Goal: Information Seeking & Learning: Learn about a topic

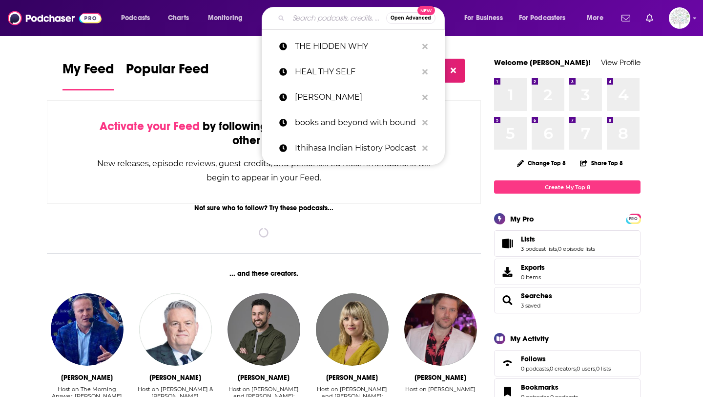
click at [316, 15] on input "Search podcasts, credits, & more..." at bounding box center [338, 18] width 98 height 16
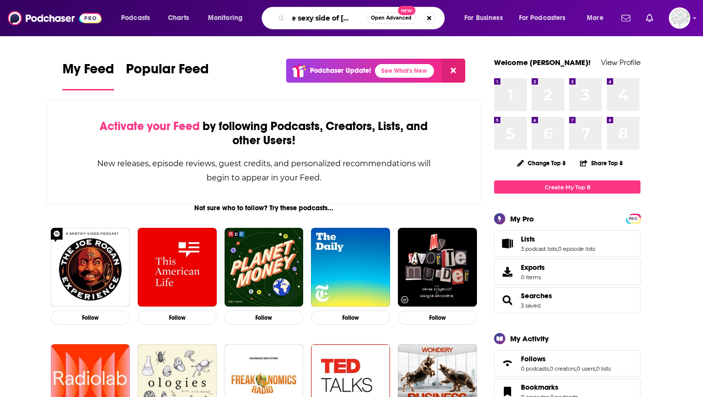
scroll to position [0, 16]
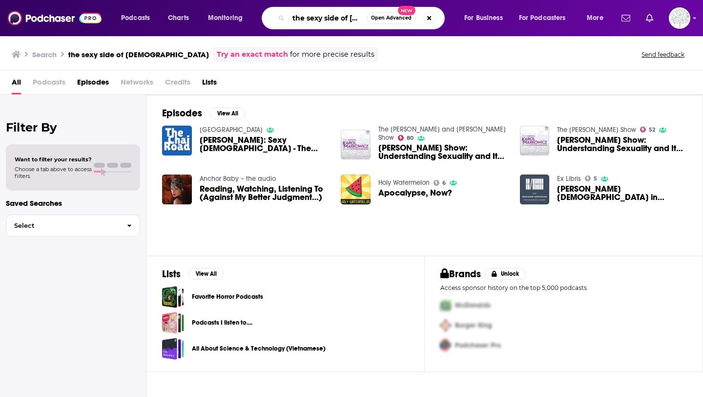
click at [336, 18] on input "the sexy side of [DEMOGRAPHIC_DATA]" at bounding box center [328, 18] width 78 height 16
type input "stream [GEOGRAPHIC_DATA]"
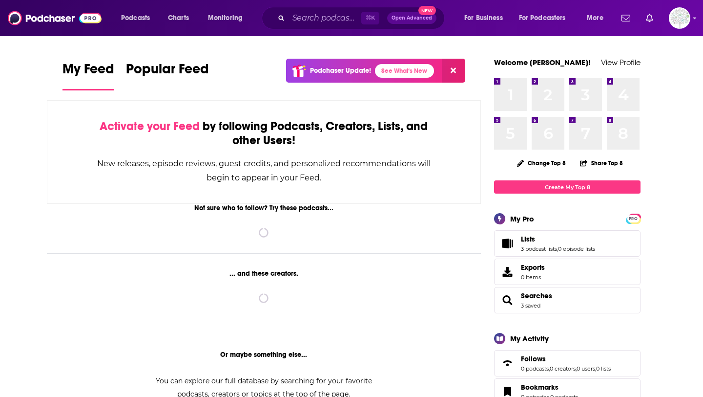
click at [332, 20] on input "Search podcasts, credits, & more..." at bounding box center [325, 18] width 73 height 16
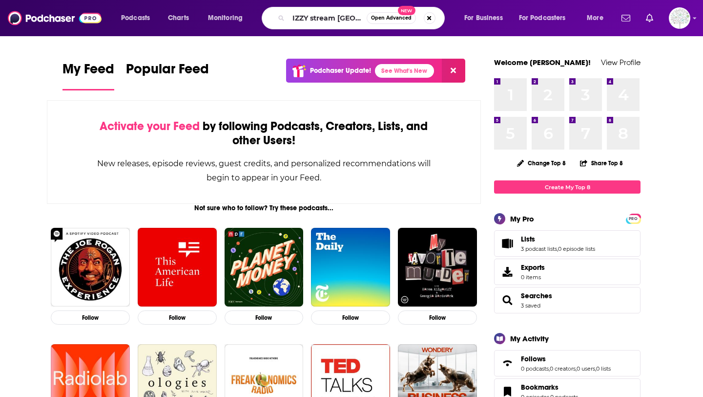
type input "IZZY stream [GEOGRAPHIC_DATA]"
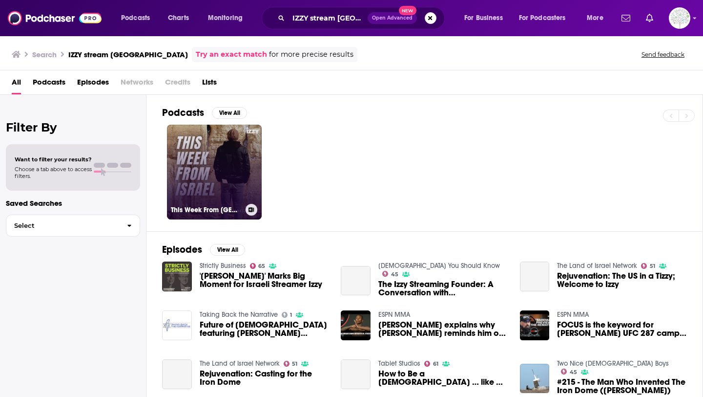
click at [231, 152] on link "This Week From Israel" at bounding box center [214, 172] width 95 height 95
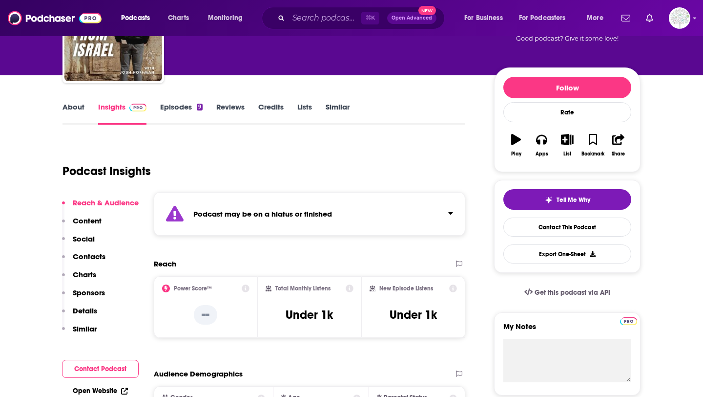
scroll to position [86, 0]
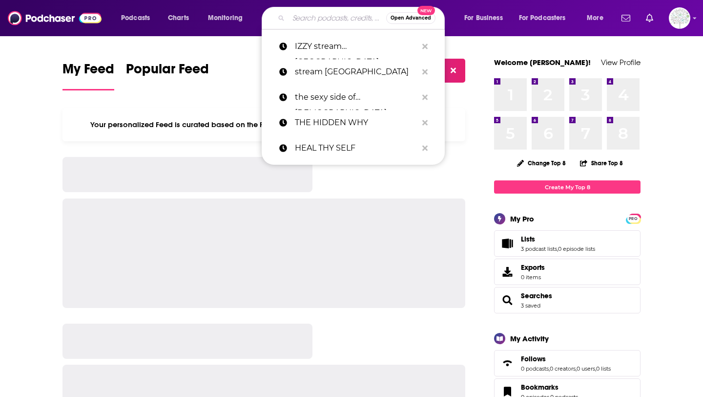
click at [296, 21] on input "Search podcasts, credits, & more..." at bounding box center [338, 18] width 98 height 16
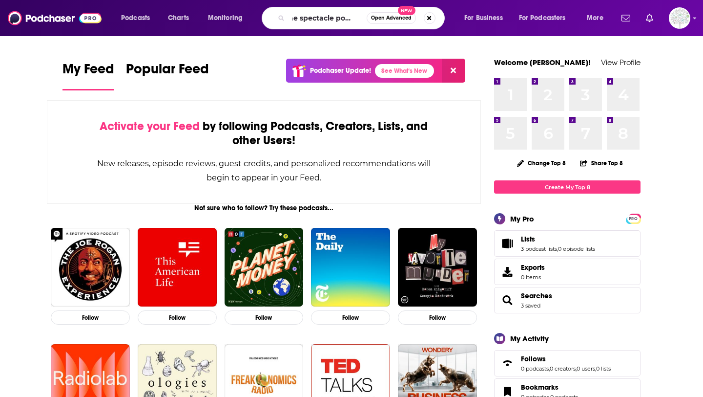
scroll to position [0, 10]
type input "the spectacle podcast"
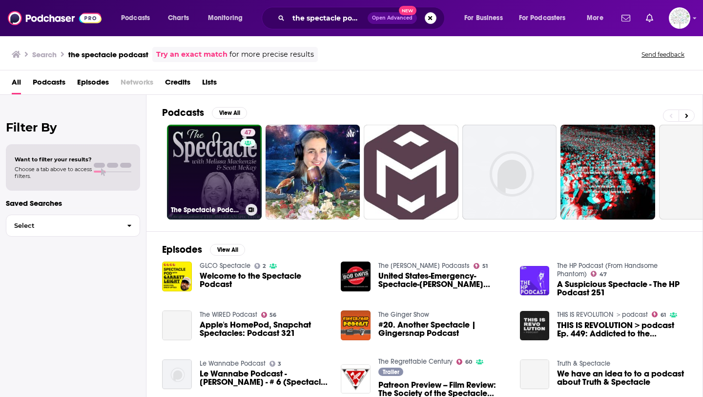
click at [211, 159] on link "47 The Spectacle Podcast: The Official Podcast of The American Spectator" at bounding box center [214, 172] width 95 height 95
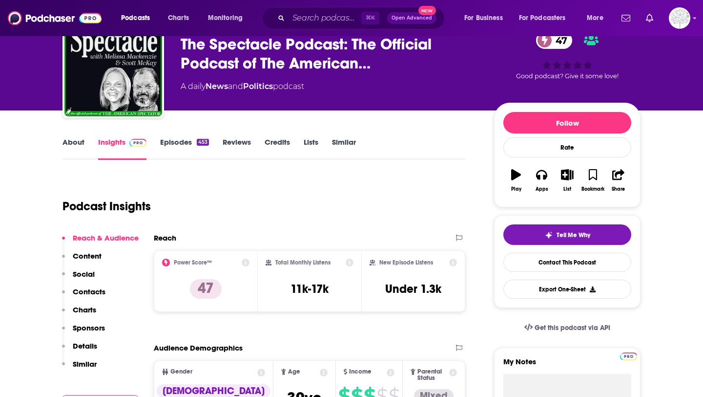
scroll to position [50, 0]
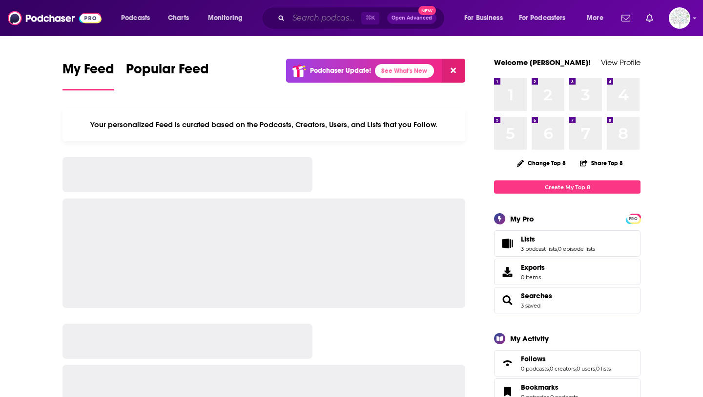
click at [335, 21] on input "Search podcasts, credits, & more..." at bounding box center [325, 18] width 73 height 16
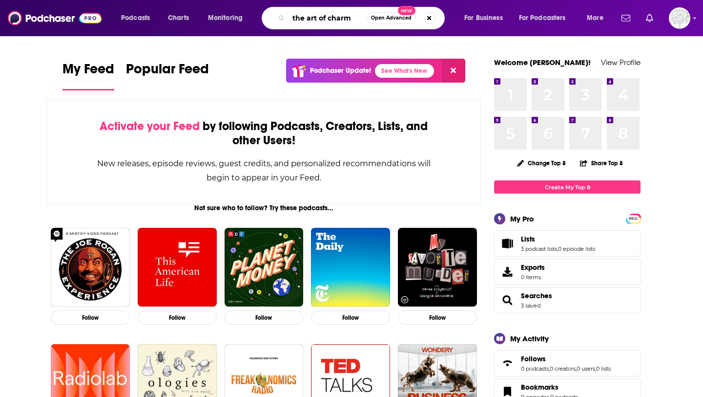
type input "the art of charm"
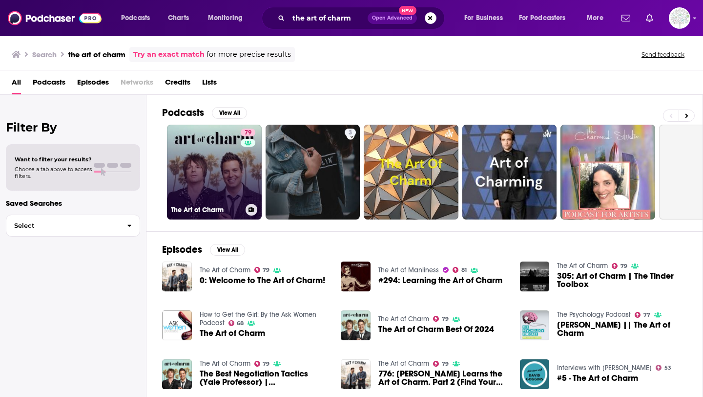
click at [213, 163] on link "79 The Art of Charm" at bounding box center [214, 172] width 95 height 95
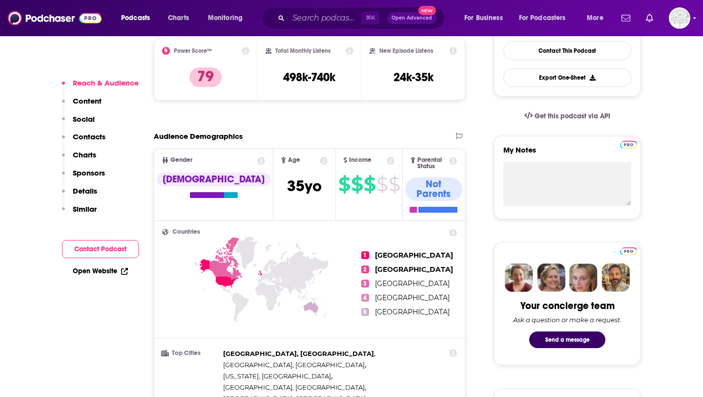
scroll to position [259, 0]
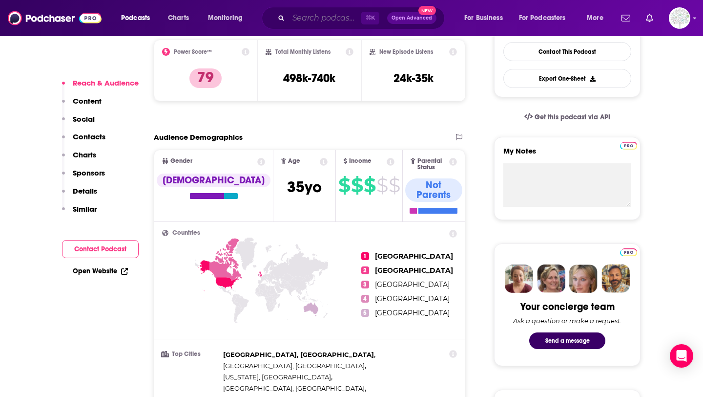
click at [329, 18] on input "Search podcasts, credits, & more..." at bounding box center [325, 18] width 73 height 16
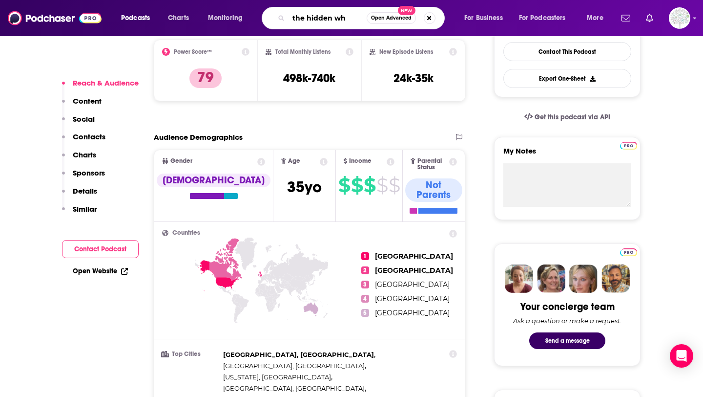
type input "the hidden why"
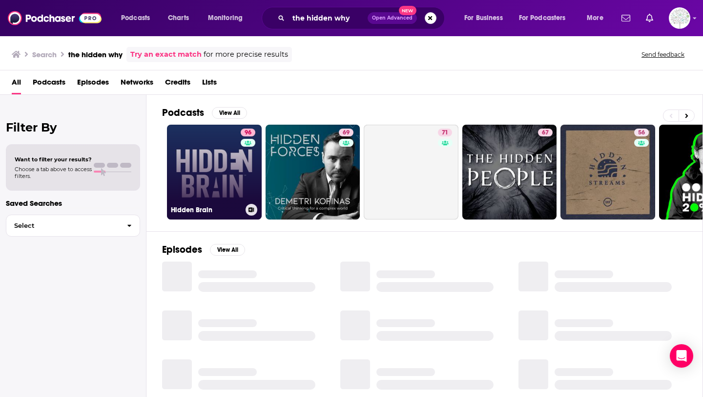
click at [224, 149] on link "96 Hidden Brain" at bounding box center [214, 172] width 95 height 95
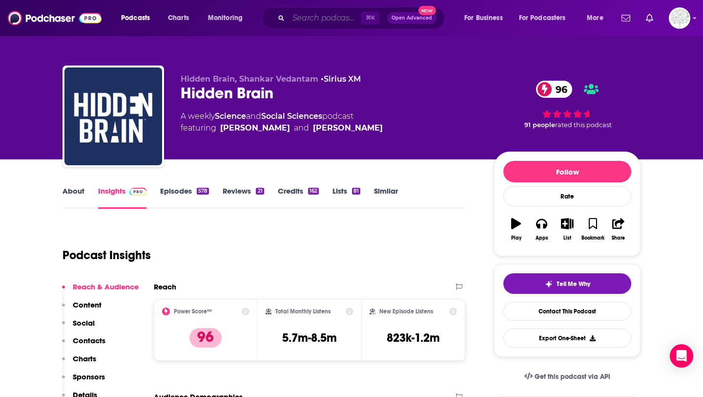
click at [315, 13] on input "Search podcasts, credits, & more..." at bounding box center [325, 18] width 73 height 16
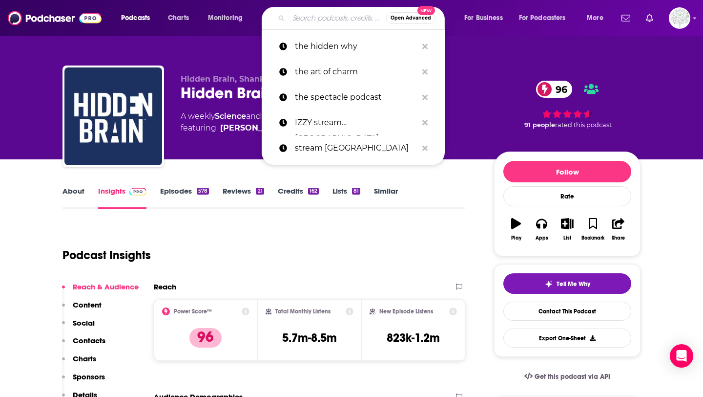
paste input "Leigh Martinuzzi"
type input "Leigh Martinuzzi"
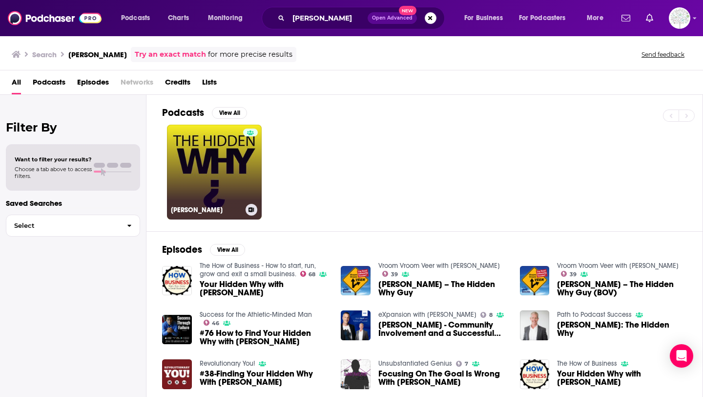
click at [226, 153] on link "Leigh Martinuzzi" at bounding box center [214, 172] width 95 height 95
